Goal: Task Accomplishment & Management: Use online tool/utility

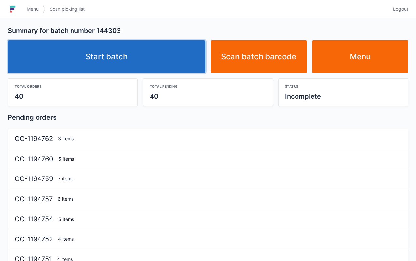
click at [151, 60] on link "Start batch" at bounding box center [106, 56] width 197 height 33
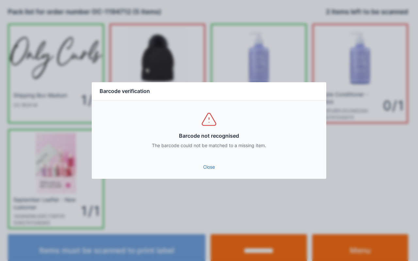
click at [211, 165] on link "Close" at bounding box center [209, 167] width 224 height 12
